Goal: Task Accomplishment & Management: Manage account settings

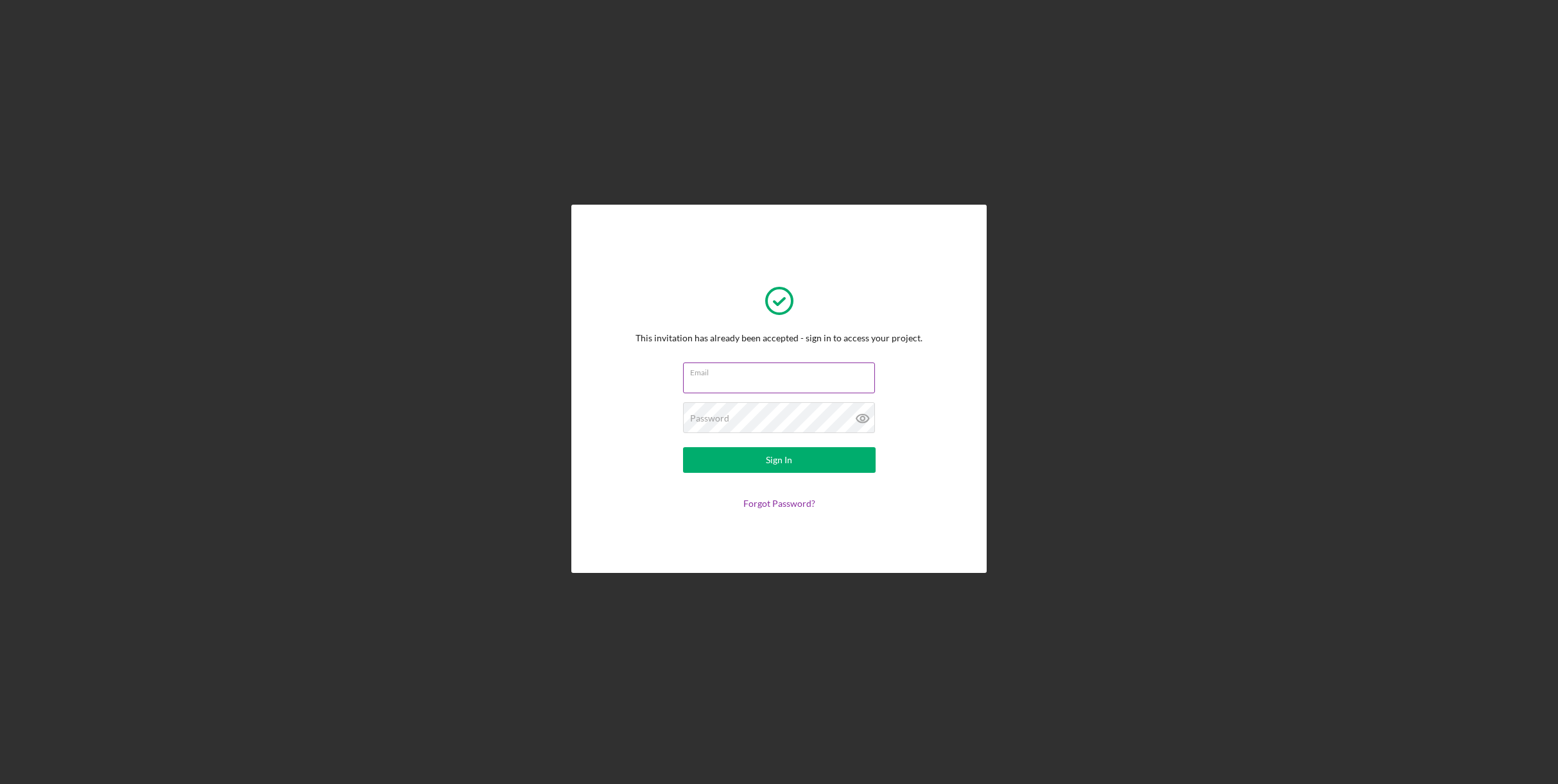
click at [768, 379] on input "Email" at bounding box center [779, 378] width 192 height 31
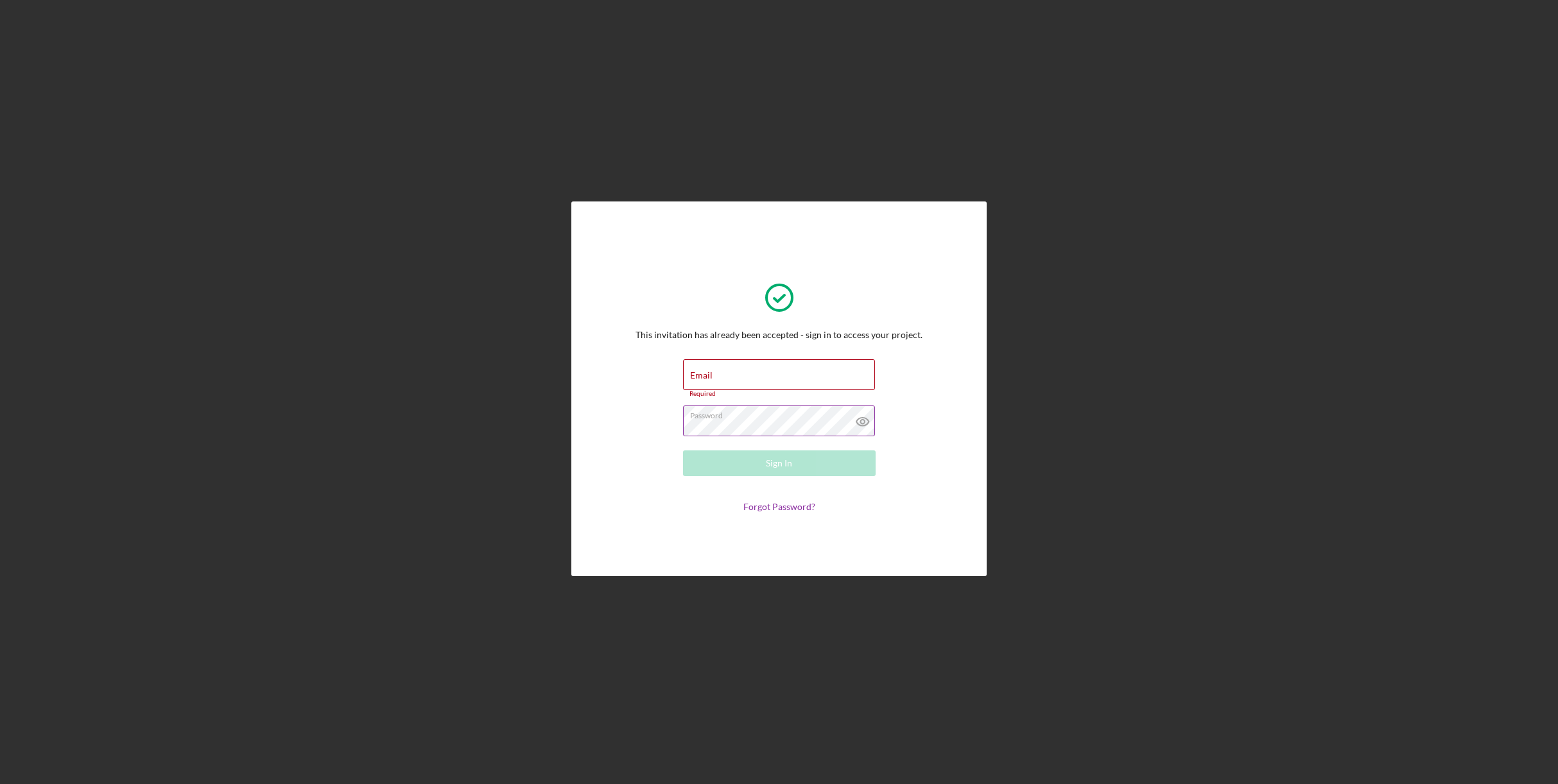
click at [860, 418] on icon at bounding box center [862, 422] width 12 height 8
click at [787, 372] on div "Email Required" at bounding box center [779, 378] width 193 height 39
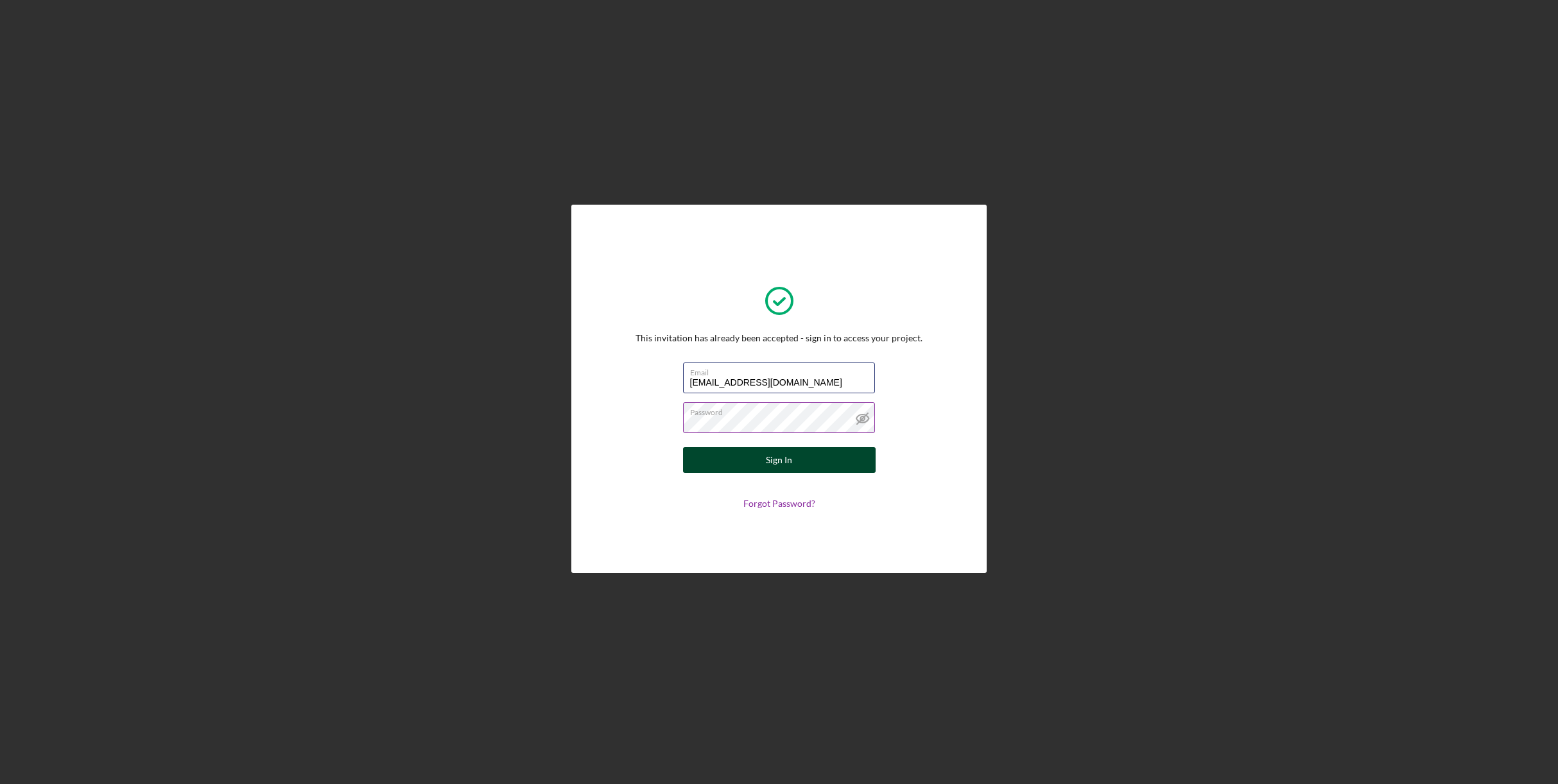
type input "[EMAIL_ADDRESS][DOMAIN_NAME]"
click at [824, 463] on button "Sign In" at bounding box center [779, 460] width 193 height 26
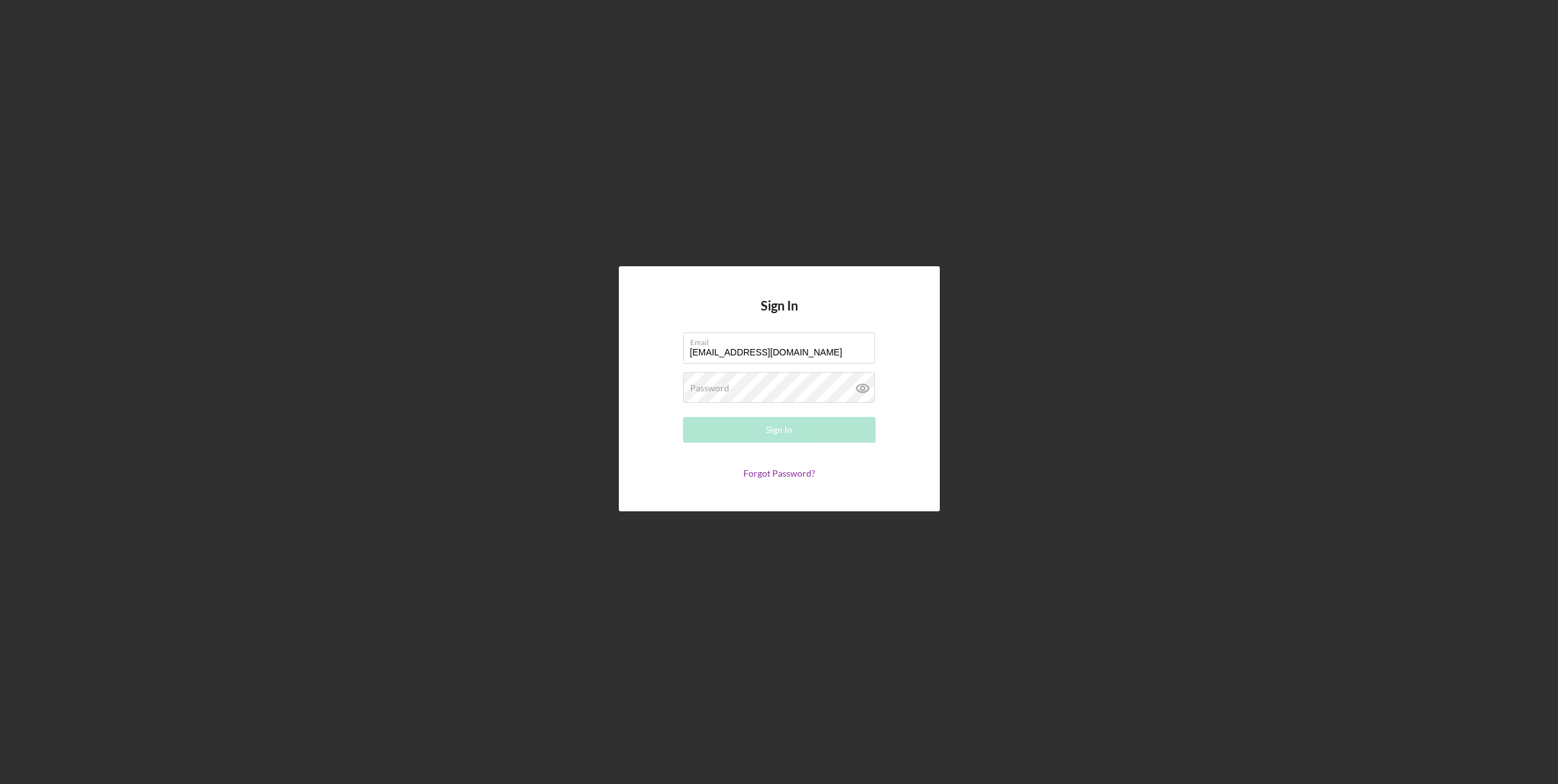
type input "[EMAIL_ADDRESS][DOMAIN_NAME]"
click at [823, 431] on button "Sign In" at bounding box center [779, 430] width 193 height 26
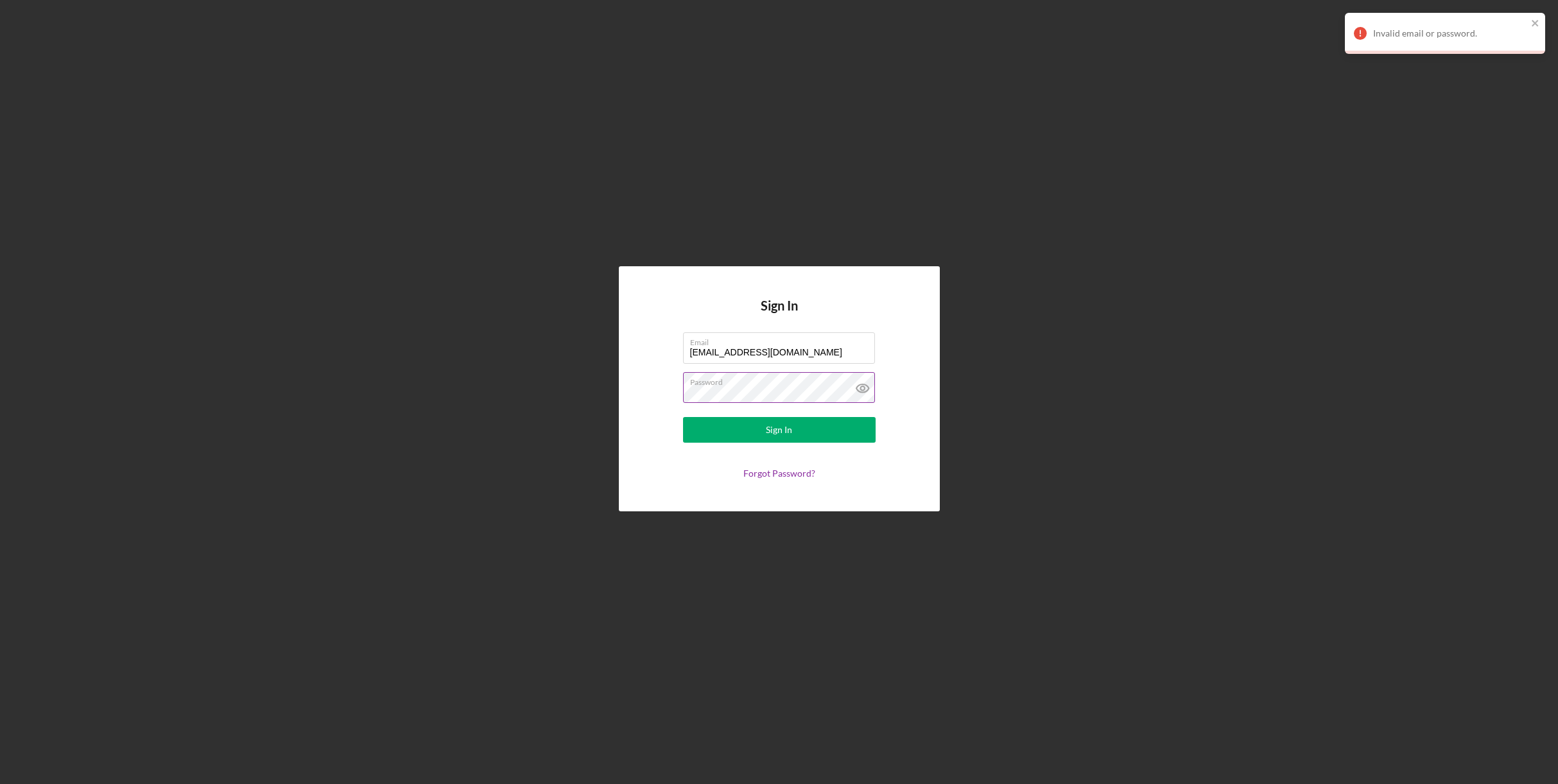
click at [865, 389] on icon at bounding box center [863, 388] width 32 height 32
